Goal: Book appointment/travel/reservation

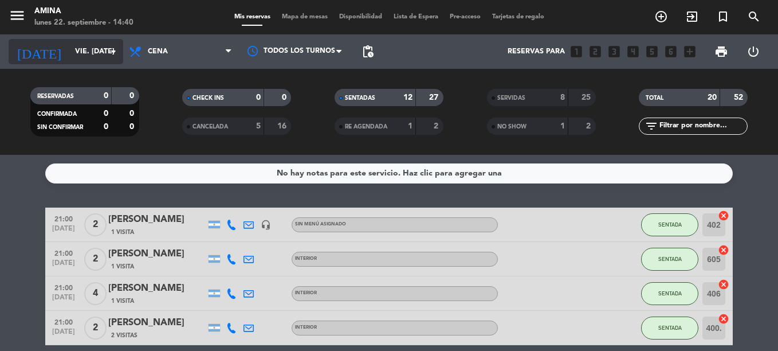
click at [100, 57] on input "vie. [DATE]" at bounding box center [117, 51] width 97 height 19
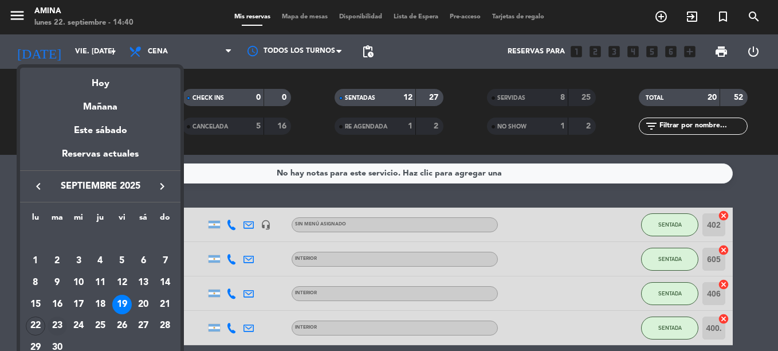
click at [54, 324] on div "23" at bounding box center [57, 325] width 19 height 19
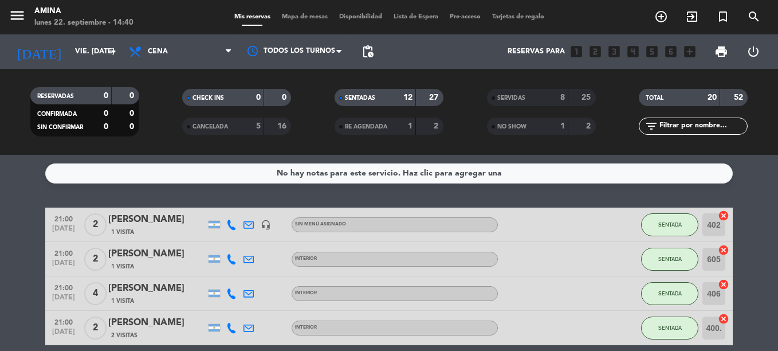
type input "[DATE] sep."
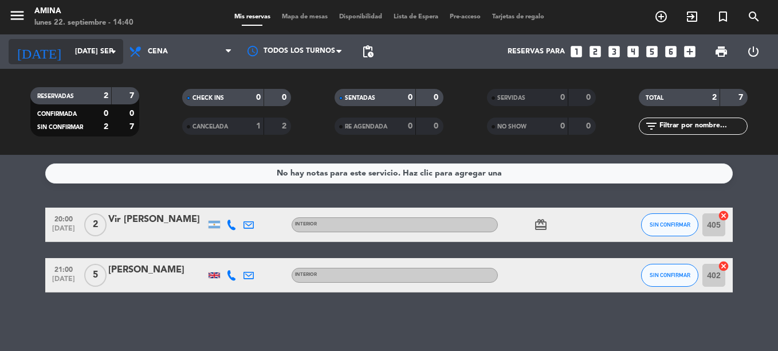
click at [93, 45] on input "[DATE] sep." at bounding box center [117, 51] width 97 height 19
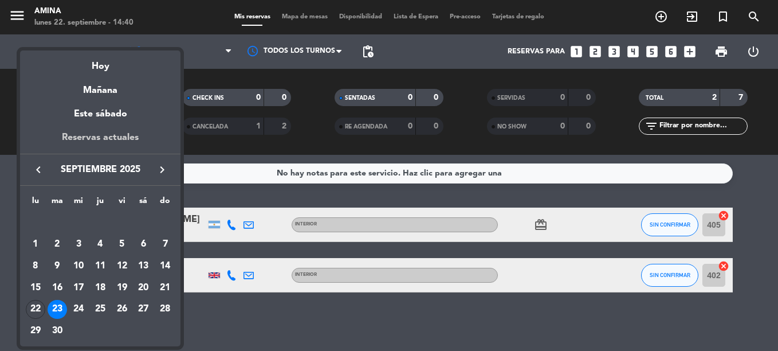
click at [114, 136] on div "Reservas actuales" at bounding box center [100, 141] width 160 height 23
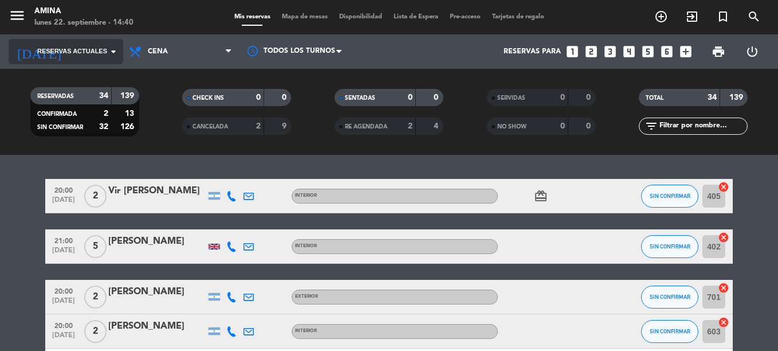
click at [117, 45] on icon "arrow_drop_down" at bounding box center [114, 52] width 14 height 14
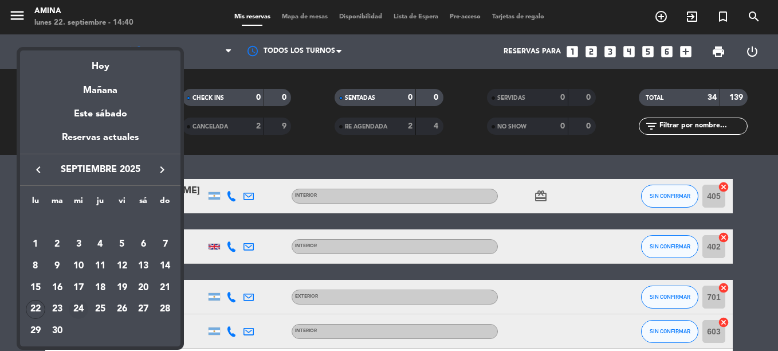
click at [68, 304] on td "24" at bounding box center [79, 309] width 22 height 22
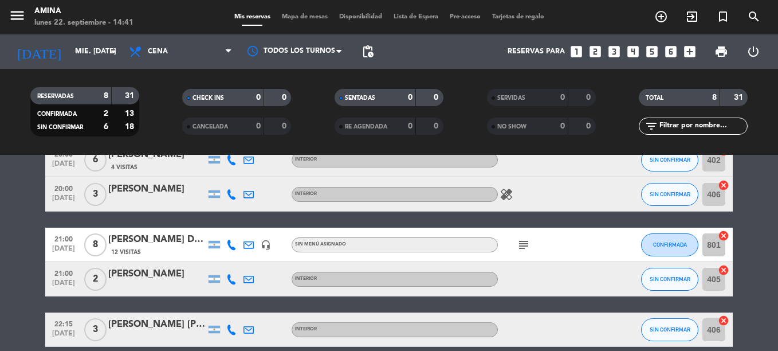
scroll to position [221, 0]
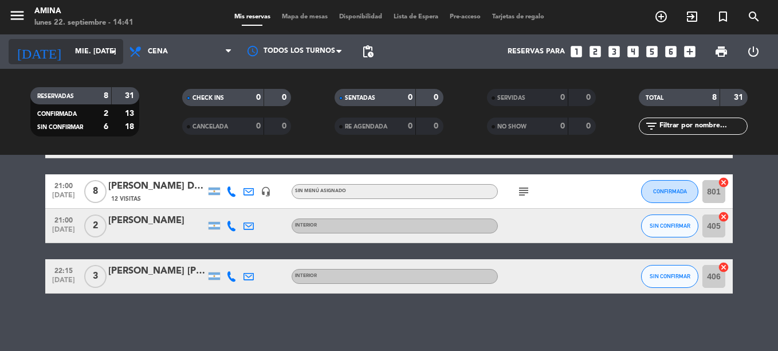
click at [78, 61] on input "mié. [DATE]" at bounding box center [117, 51] width 97 height 19
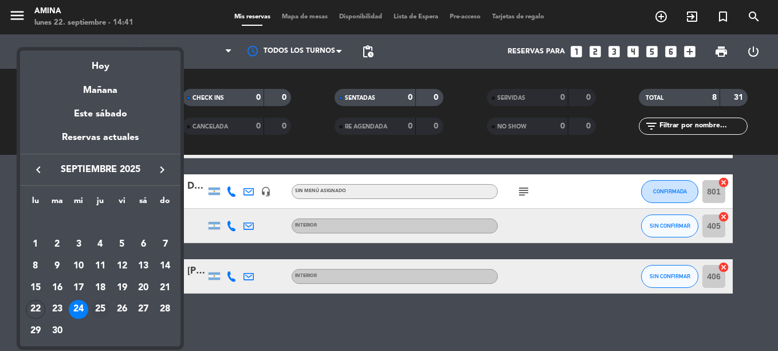
click at [101, 309] on div "25" at bounding box center [99, 309] width 19 height 19
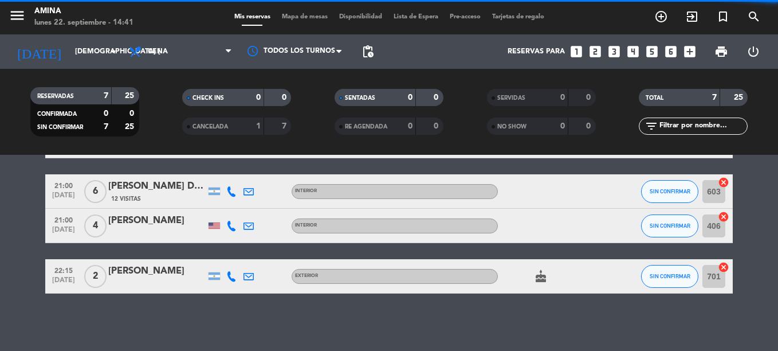
scroll to position [203, 0]
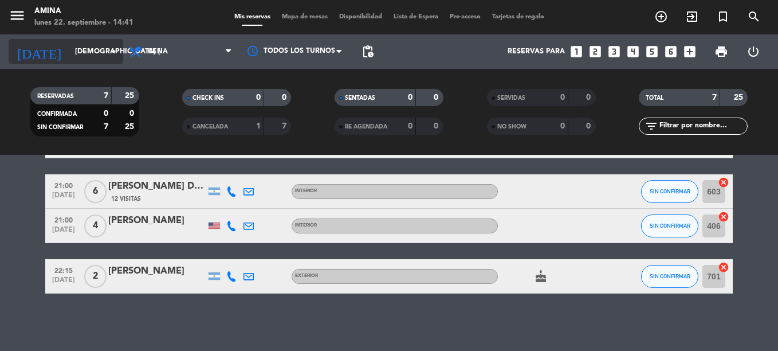
click at [101, 50] on input "[DEMOGRAPHIC_DATA] [DATE]" at bounding box center [117, 51] width 97 height 19
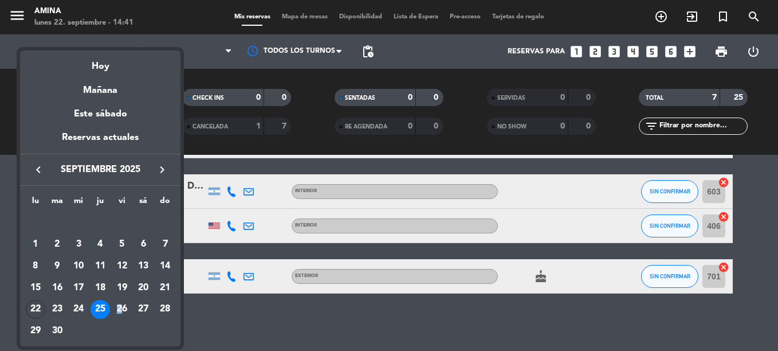
click at [119, 308] on div "26" at bounding box center [121, 309] width 19 height 19
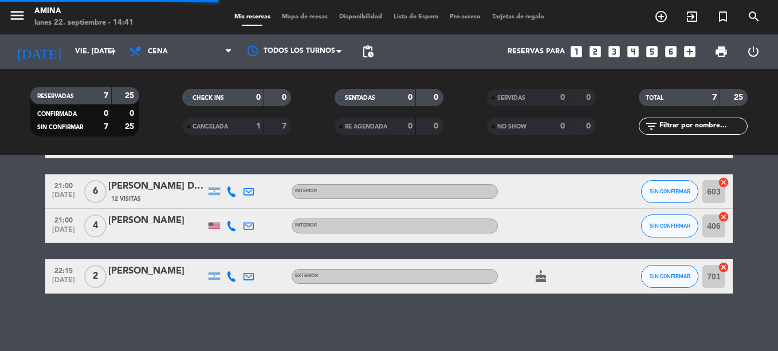
scroll to position [118, 0]
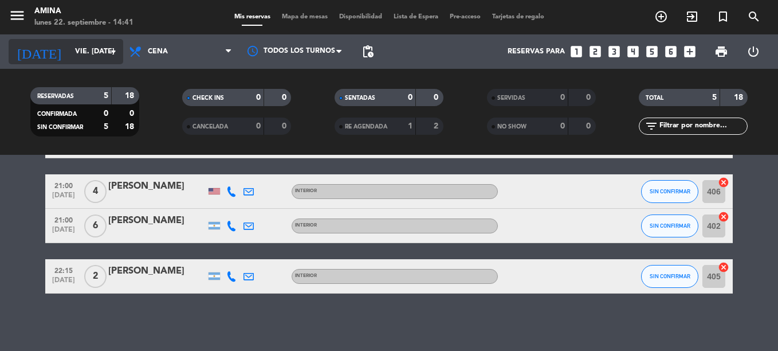
click at [102, 49] on input "vie. [DATE]" at bounding box center [117, 51] width 97 height 19
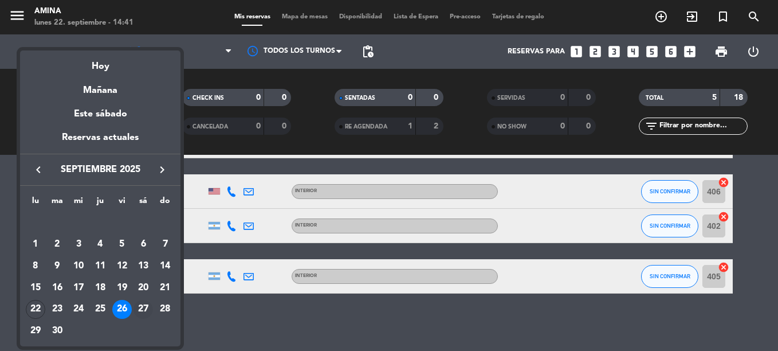
click at [143, 308] on div "27" at bounding box center [142, 309] width 19 height 19
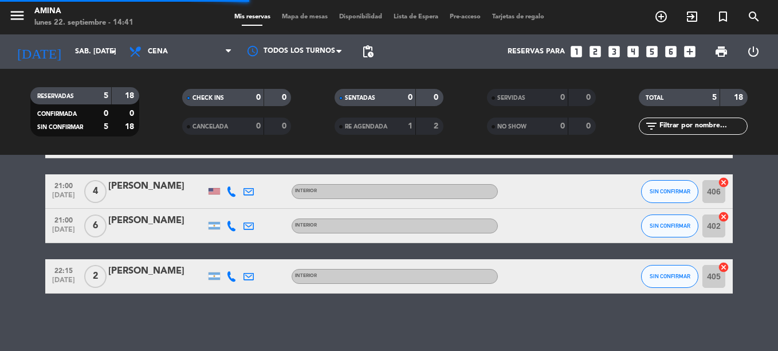
scroll to position [33, 0]
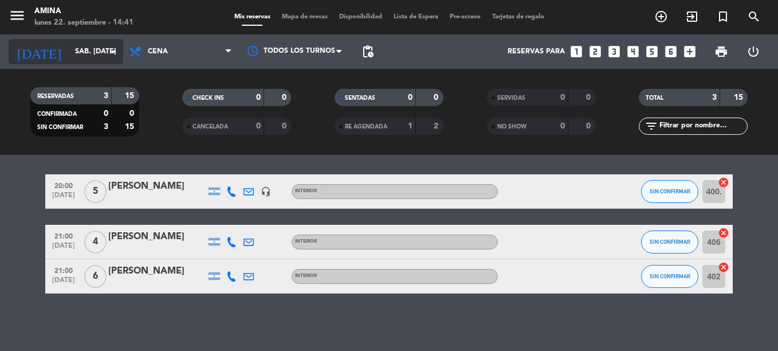
click at [86, 45] on input "sáb. [DATE]" at bounding box center [117, 51] width 97 height 19
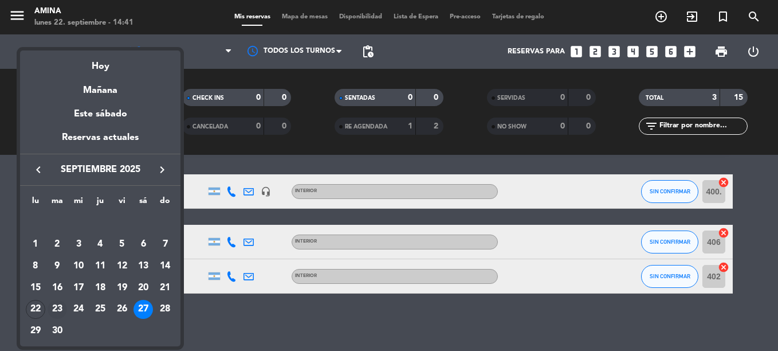
click at [54, 303] on div "23" at bounding box center [57, 309] width 19 height 19
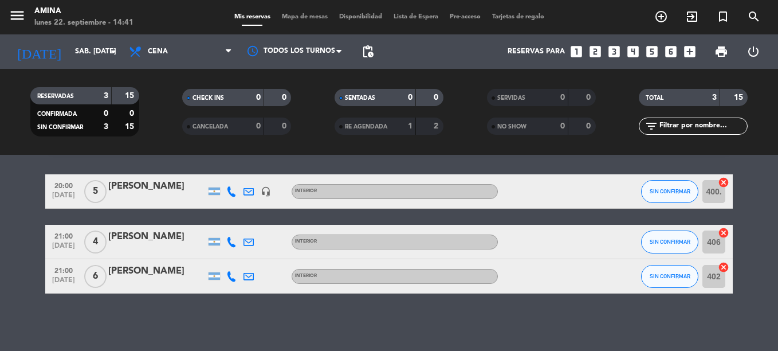
type input "[DATE] sep."
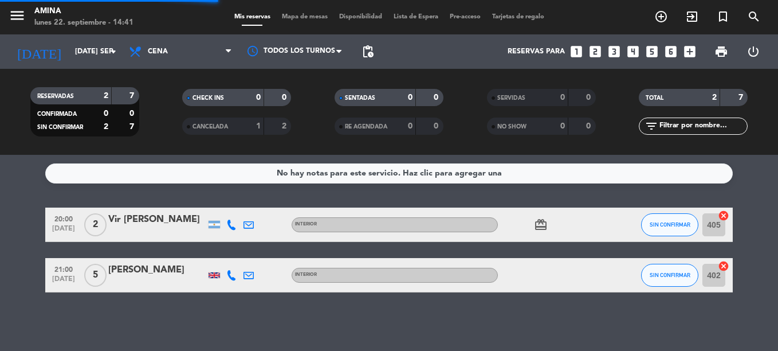
scroll to position [0, 0]
